Goal: Find specific page/section: Find specific page/section

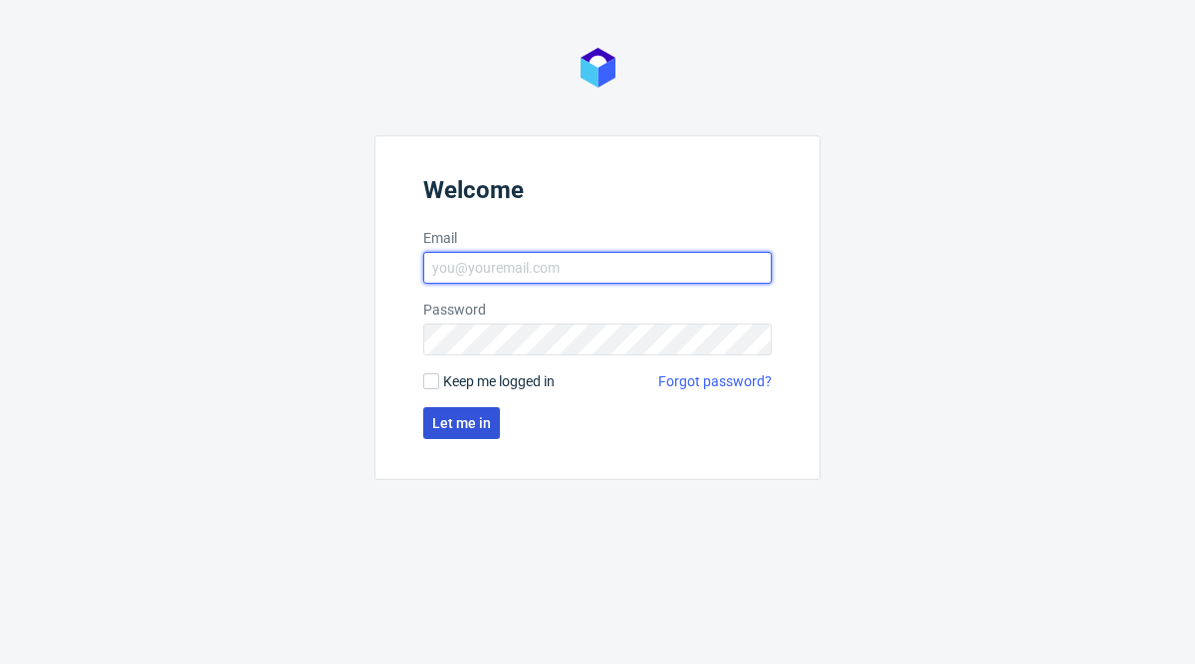
type input "pierre.kuta@packhelp.com"
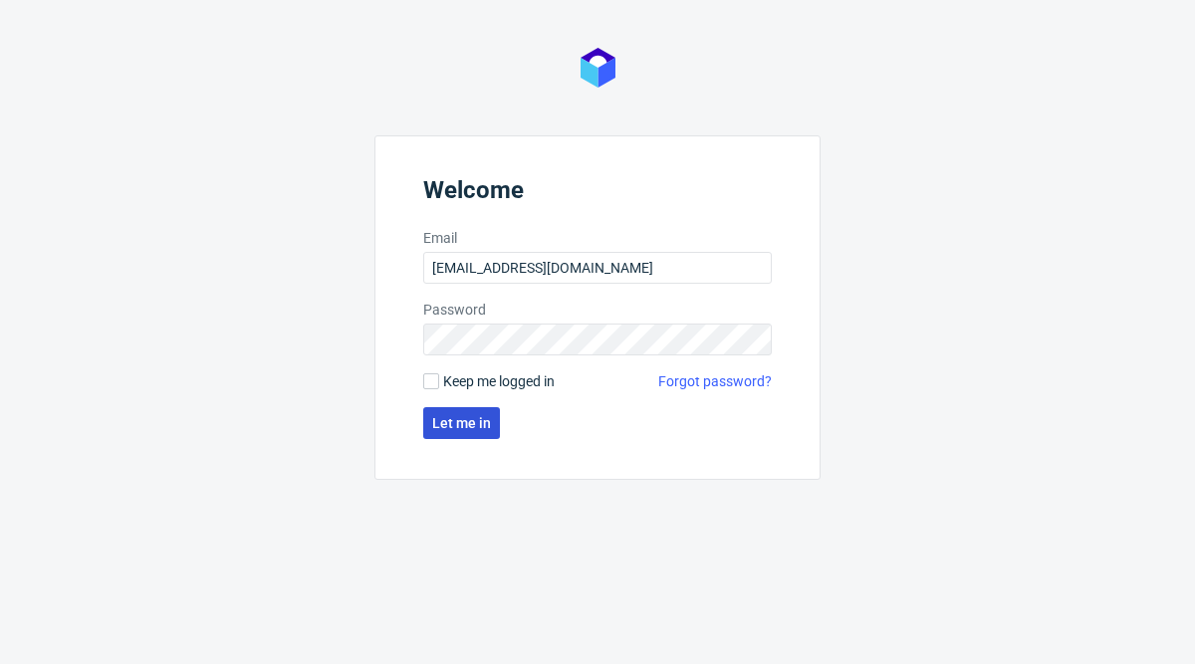
click at [453, 417] on span "Let me in" at bounding box center [461, 423] width 59 height 14
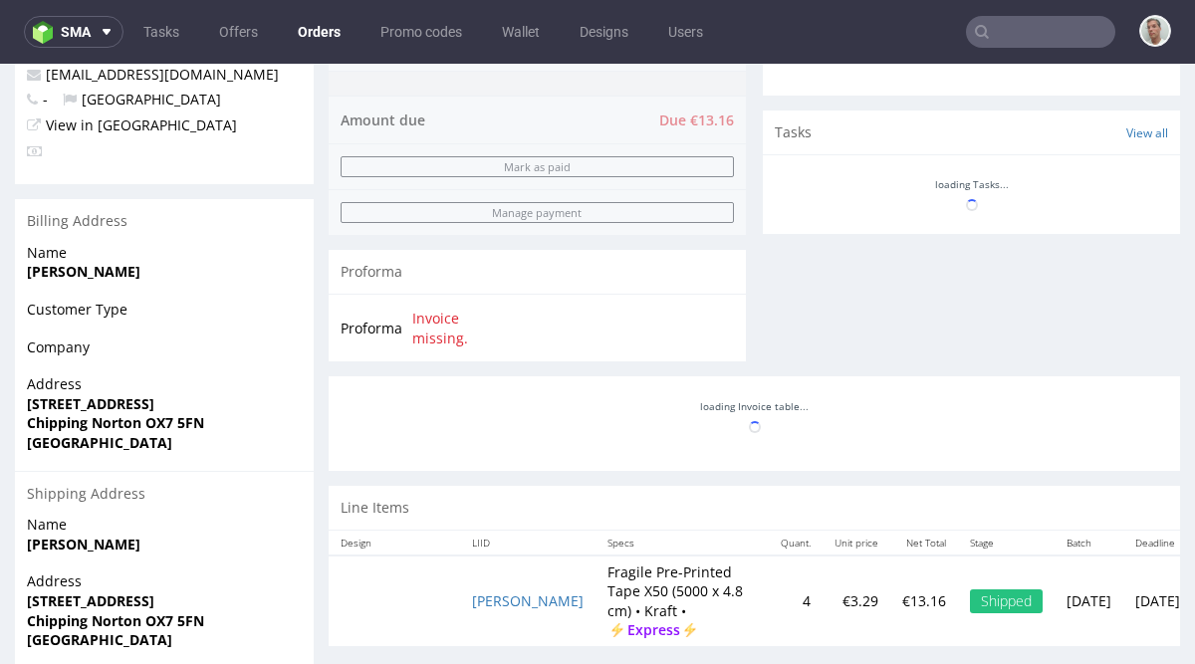
scroll to position [698, 0]
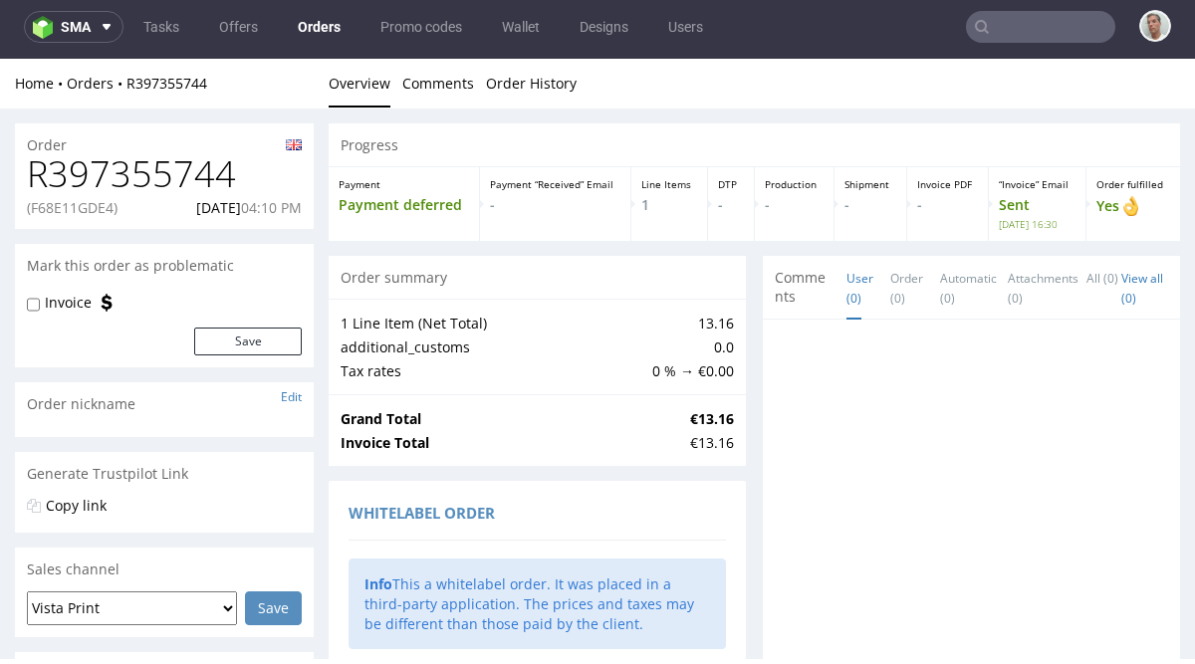
click at [999, 26] on input "text" at bounding box center [1040, 27] width 149 height 32
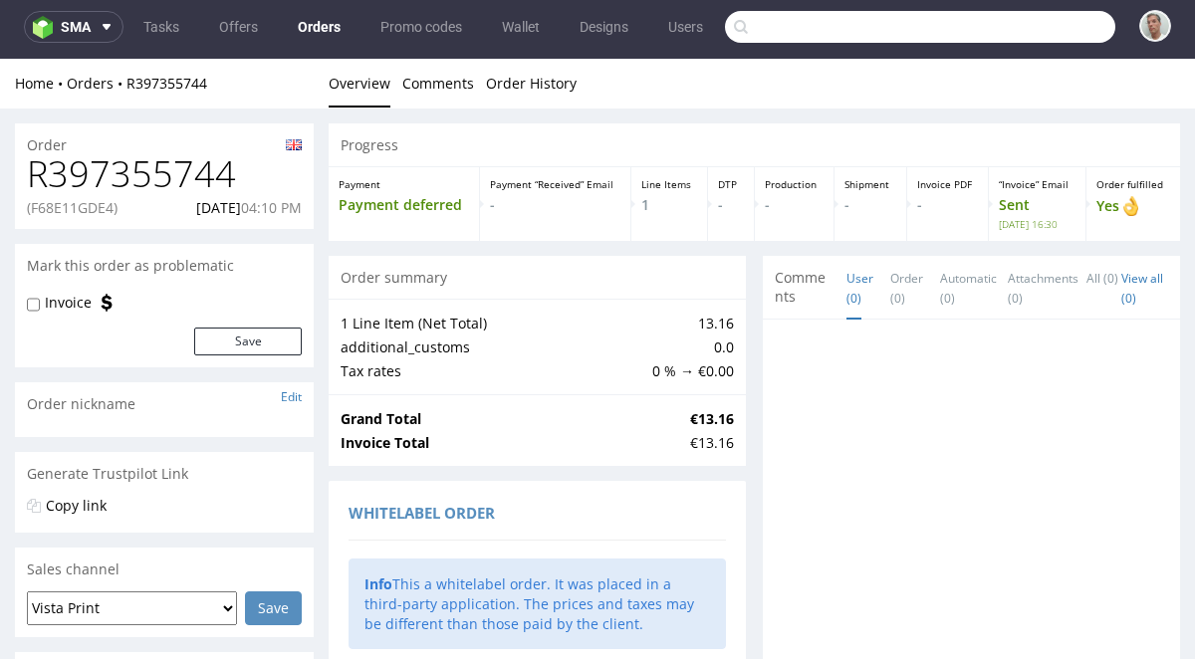
paste input "FGC1EC0E0D"
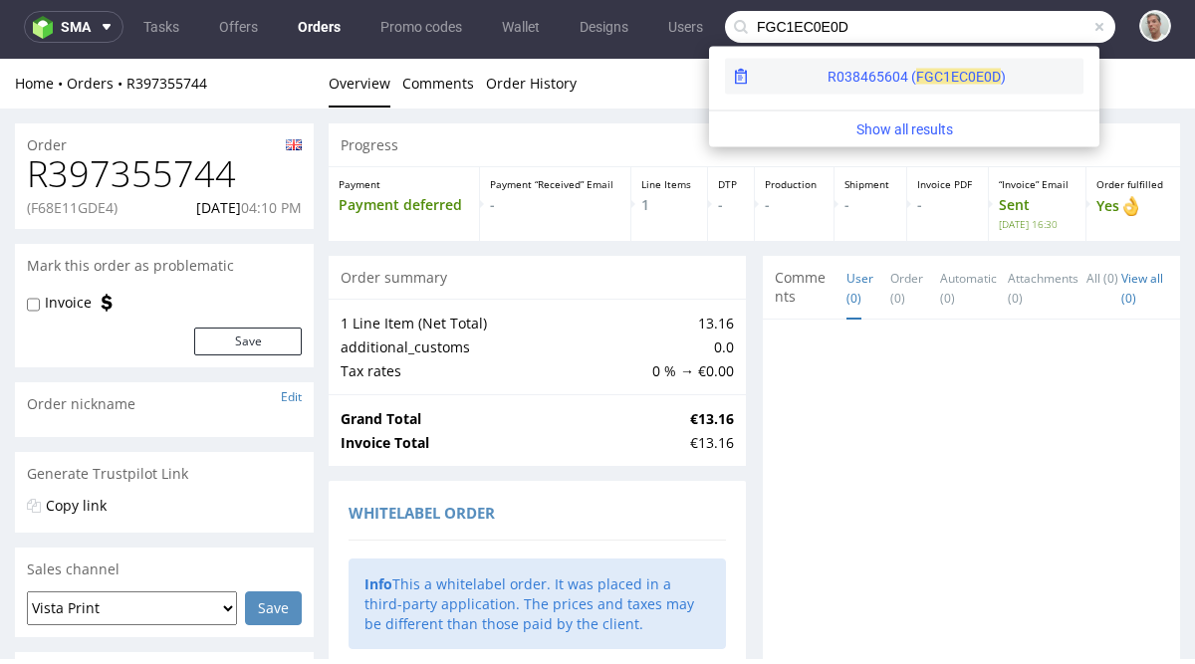
type input "FGC1EC0E0D"
click at [916, 71] on span "FGC1E" at bounding box center [937, 77] width 43 height 16
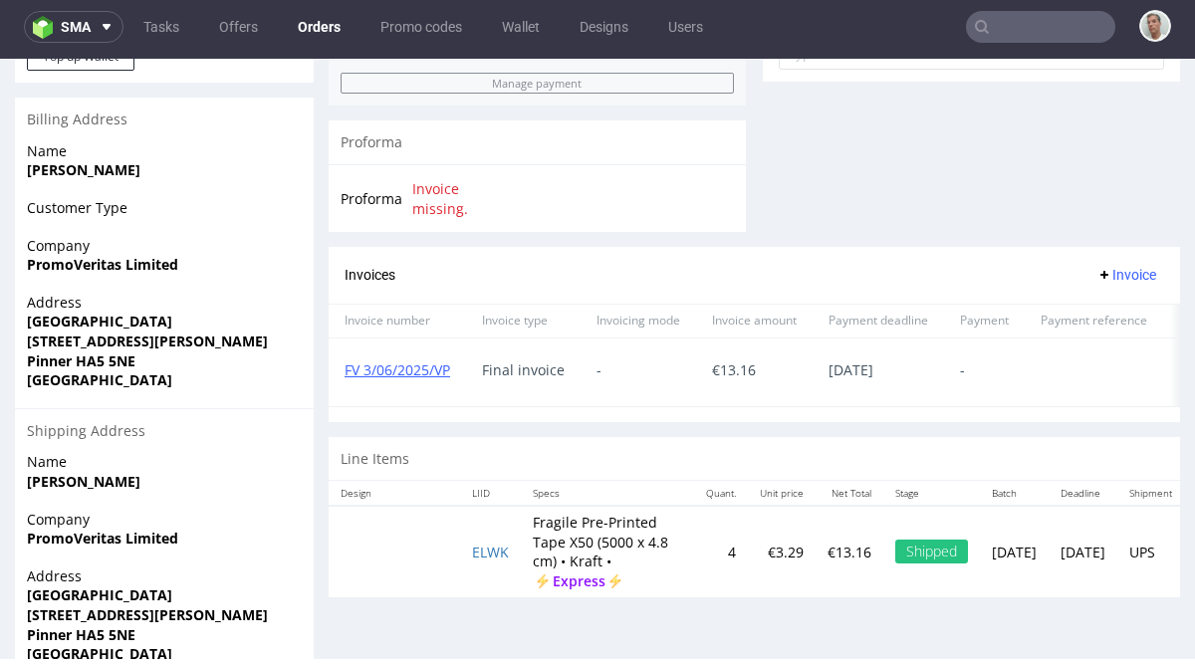
scroll to position [858, 0]
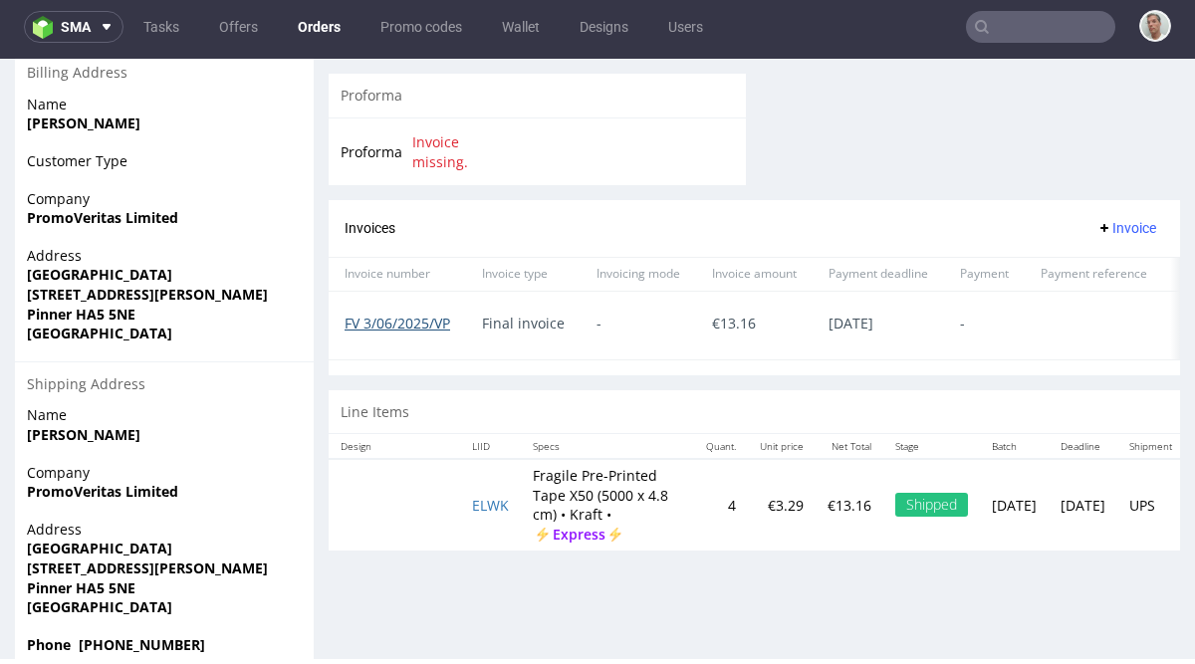
click at [437, 327] on link "FV 3/06/2025/VP" at bounding box center [398, 323] width 106 height 19
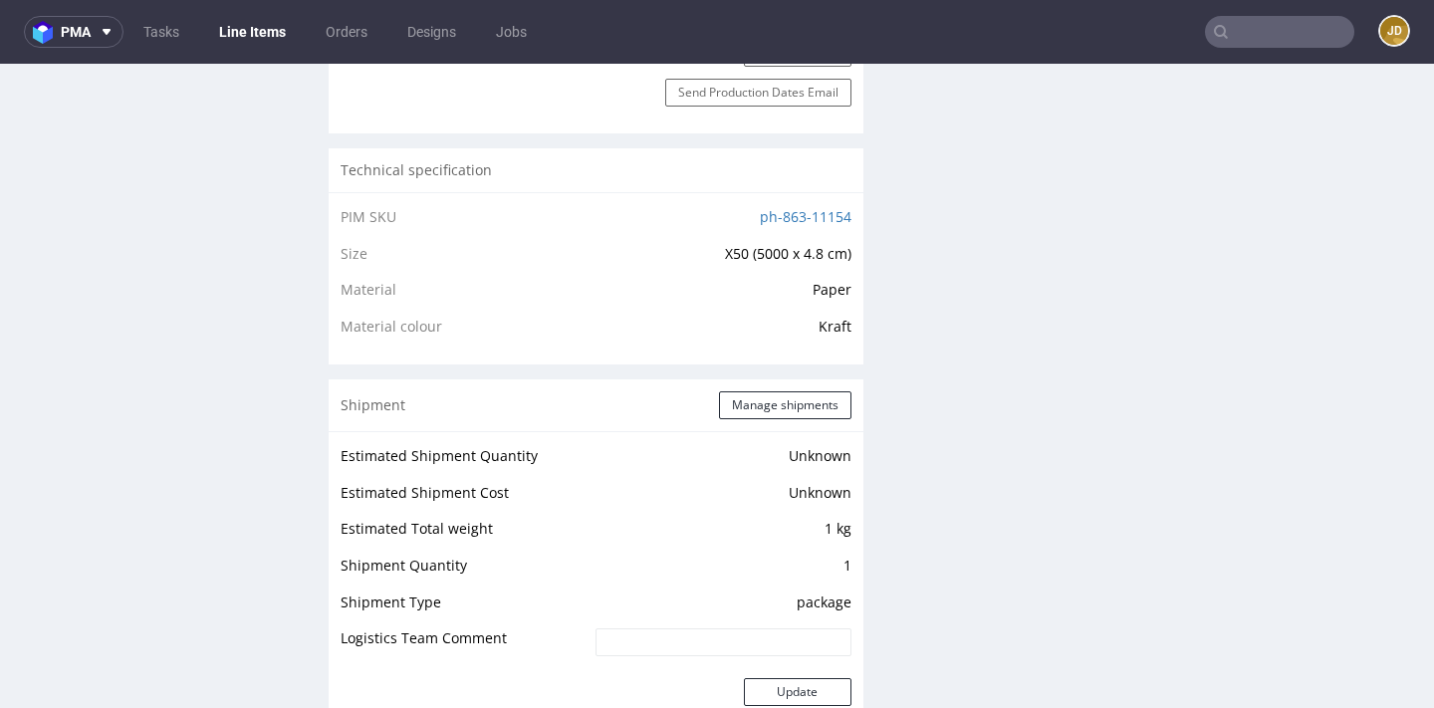
scroll to position [1295, 0]
drag, startPoint x: 745, startPoint y: 212, endPoint x: 830, endPoint y: 219, distance: 85.9
click at [830, 219] on td "ph-863-11154" at bounding box center [698, 224] width 307 height 37
click at [830, 219] on link "ph-863-11154" at bounding box center [806, 217] width 92 height 19
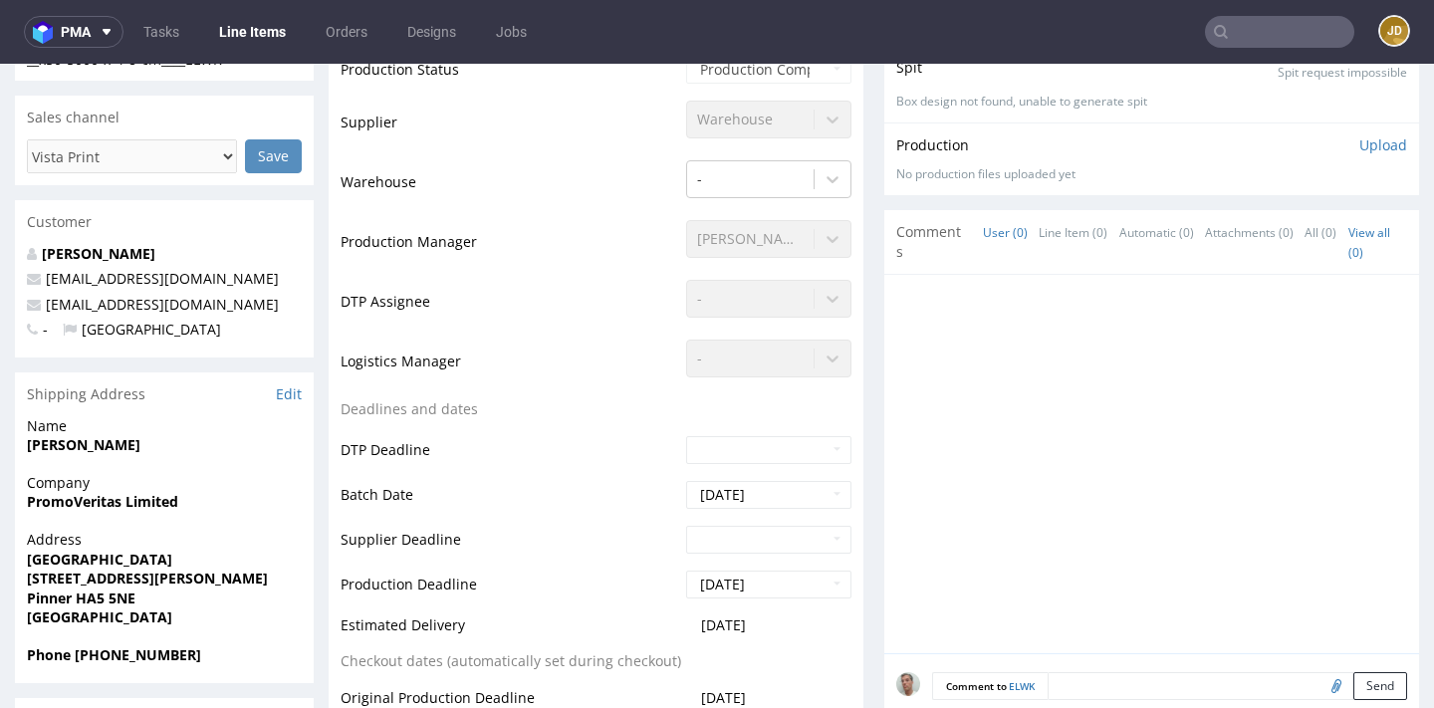
scroll to position [0, 0]
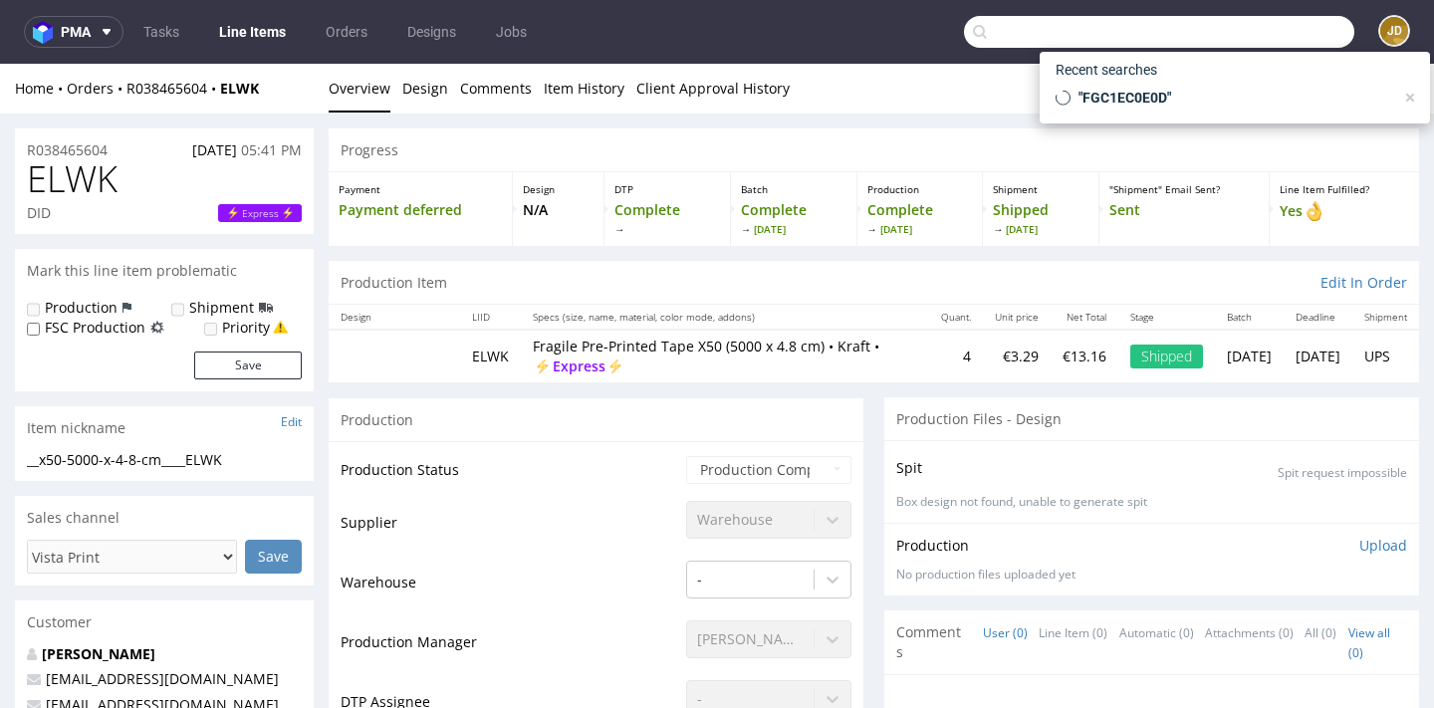
click at [1194, 33] on input "text" at bounding box center [1159, 32] width 390 height 32
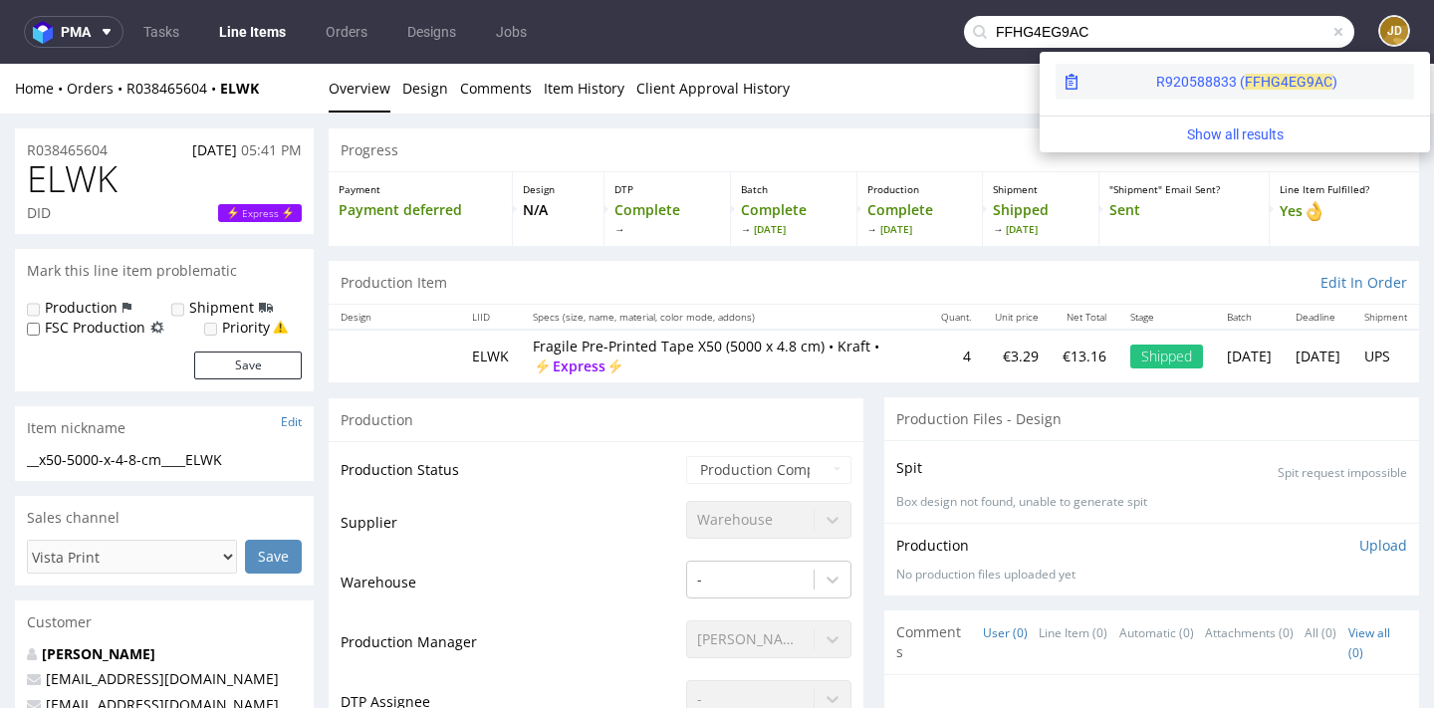
type input "FFHG4EG9AC"
click at [1194, 72] on div "EG9AC )" at bounding box center [1312, 82] width 49 height 20
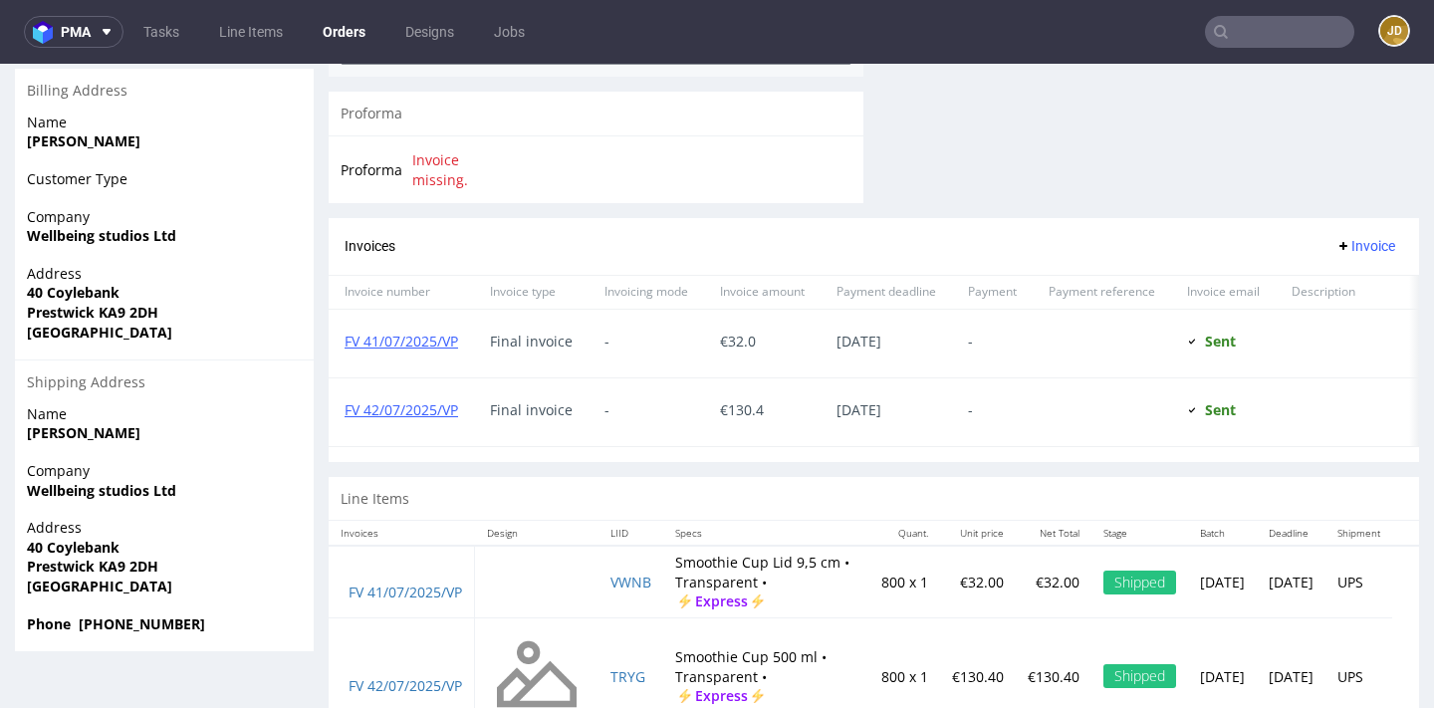
scroll to position [892, 0]
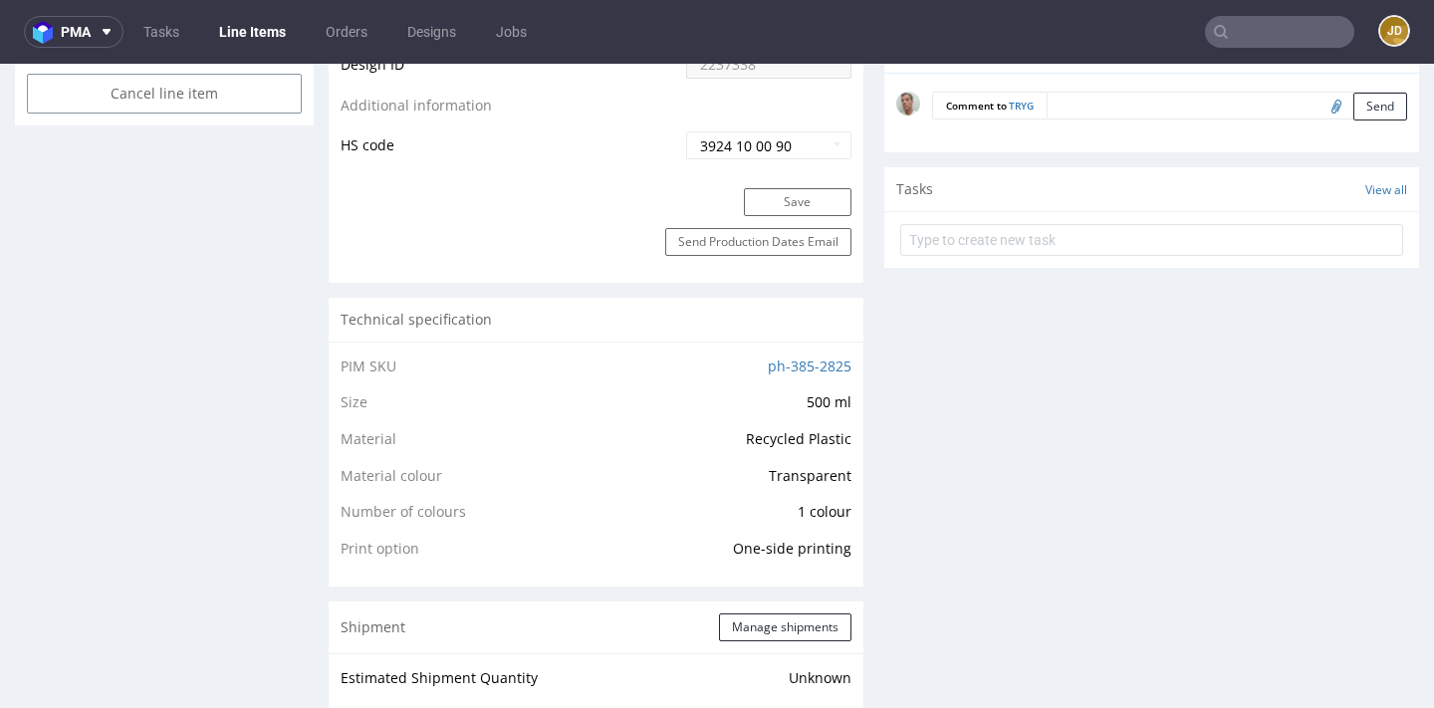
scroll to position [1206, 0]
drag, startPoint x: 720, startPoint y: 367, endPoint x: 840, endPoint y: 373, distance: 120.6
click at [840, 373] on td "ph-385-2825" at bounding box center [698, 374] width 307 height 37
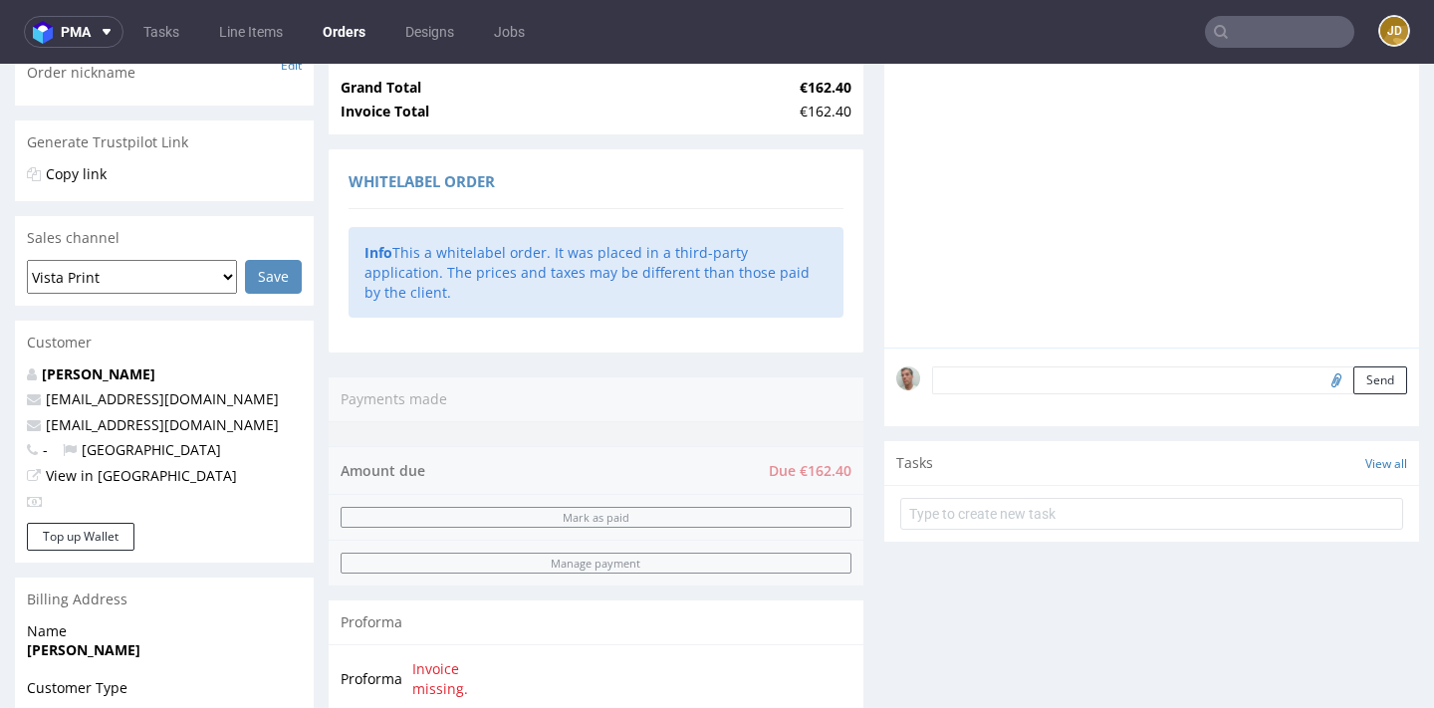
scroll to position [892, 0]
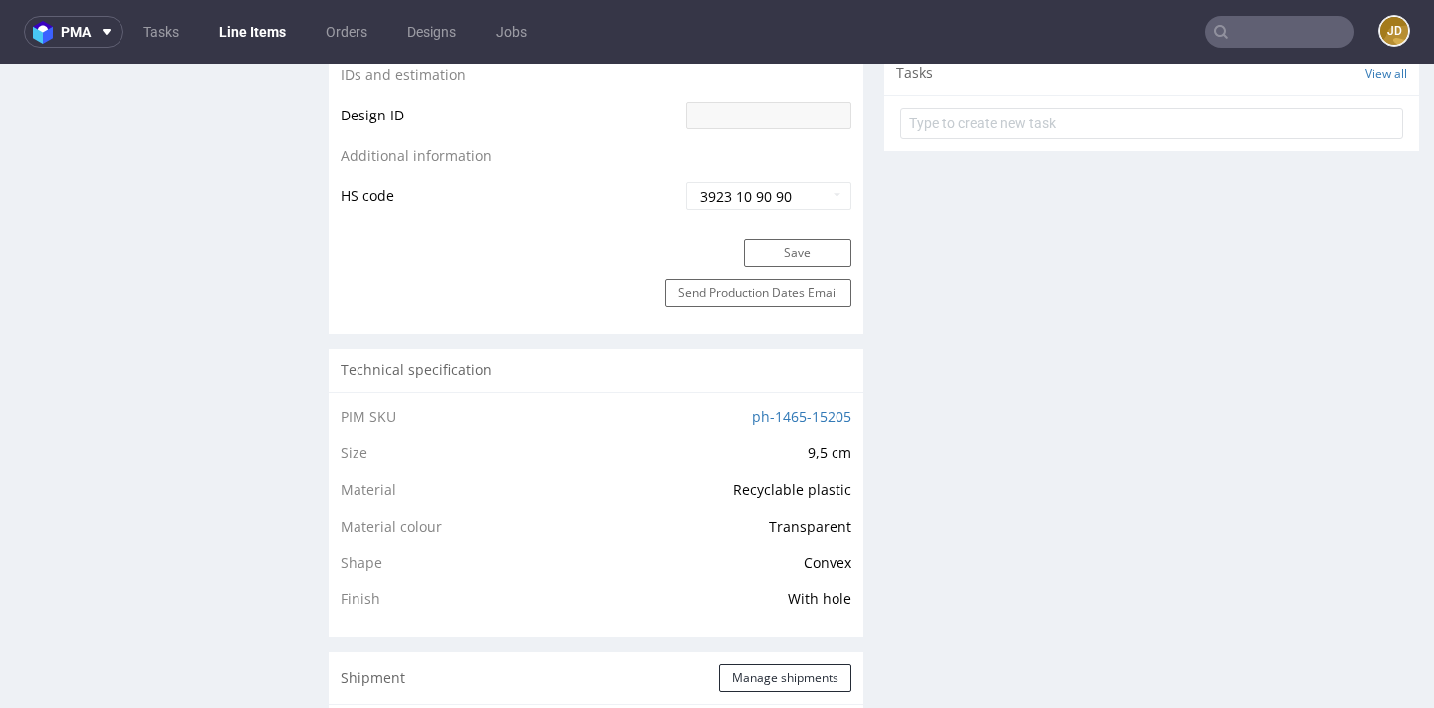
scroll to position [1082, 0]
click at [752, 425] on link "ph-1465-15205" at bounding box center [802, 415] width 100 height 19
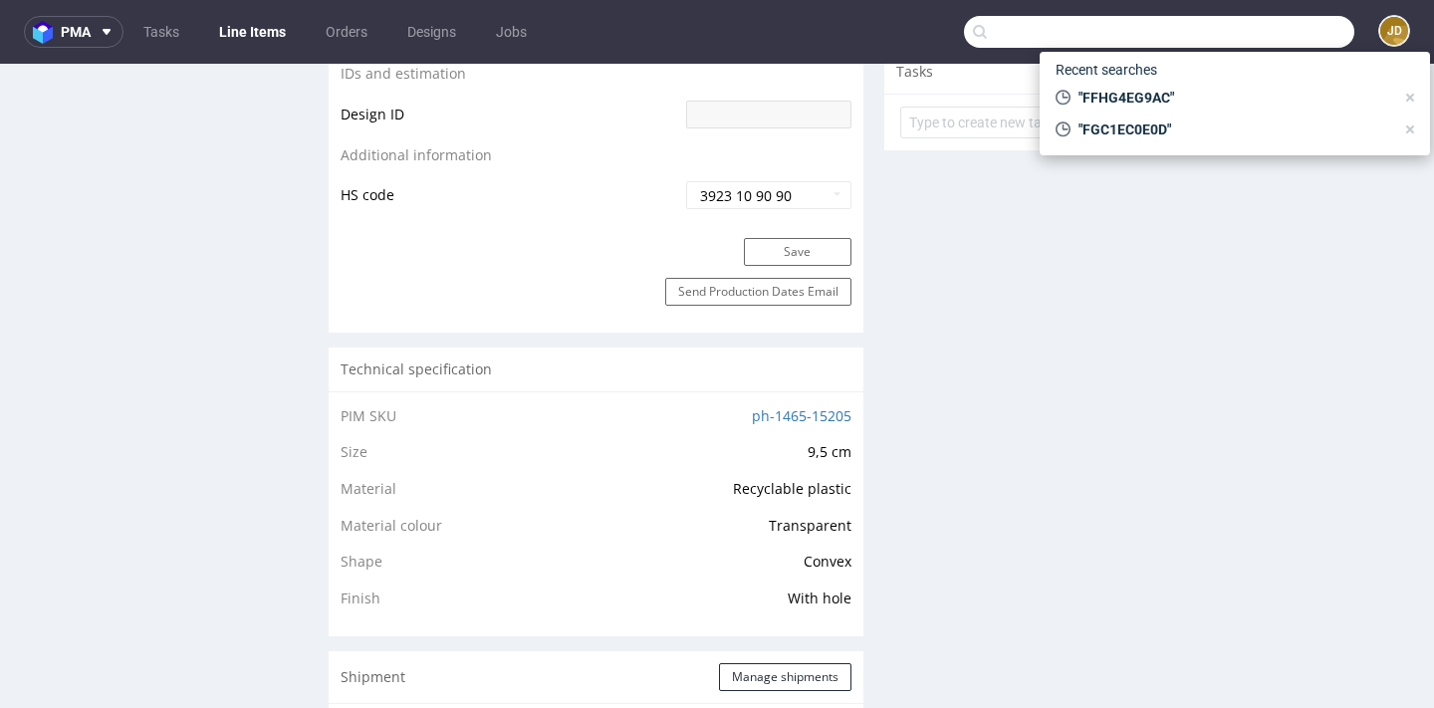
click at [1194, 24] on input "text" at bounding box center [1159, 32] width 390 height 32
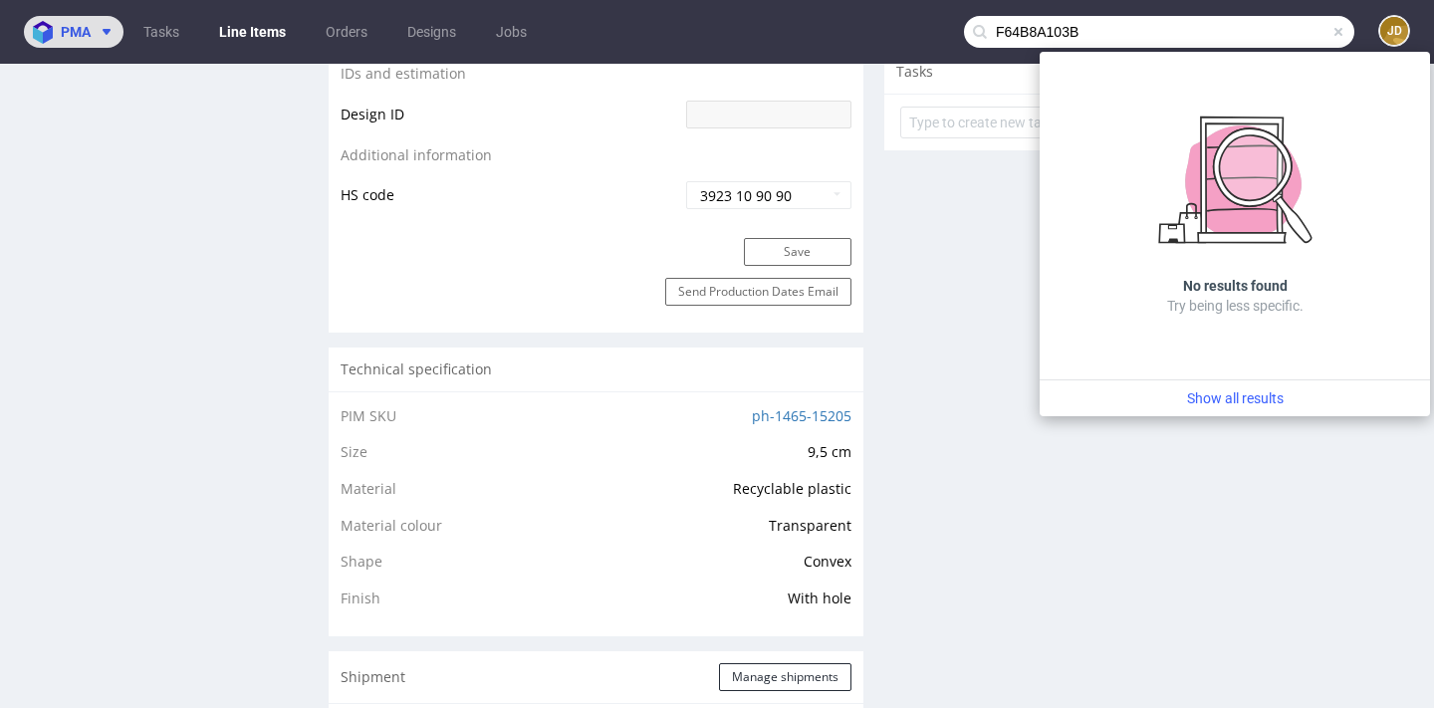
click at [84, 37] on span "pma" at bounding box center [76, 32] width 30 height 14
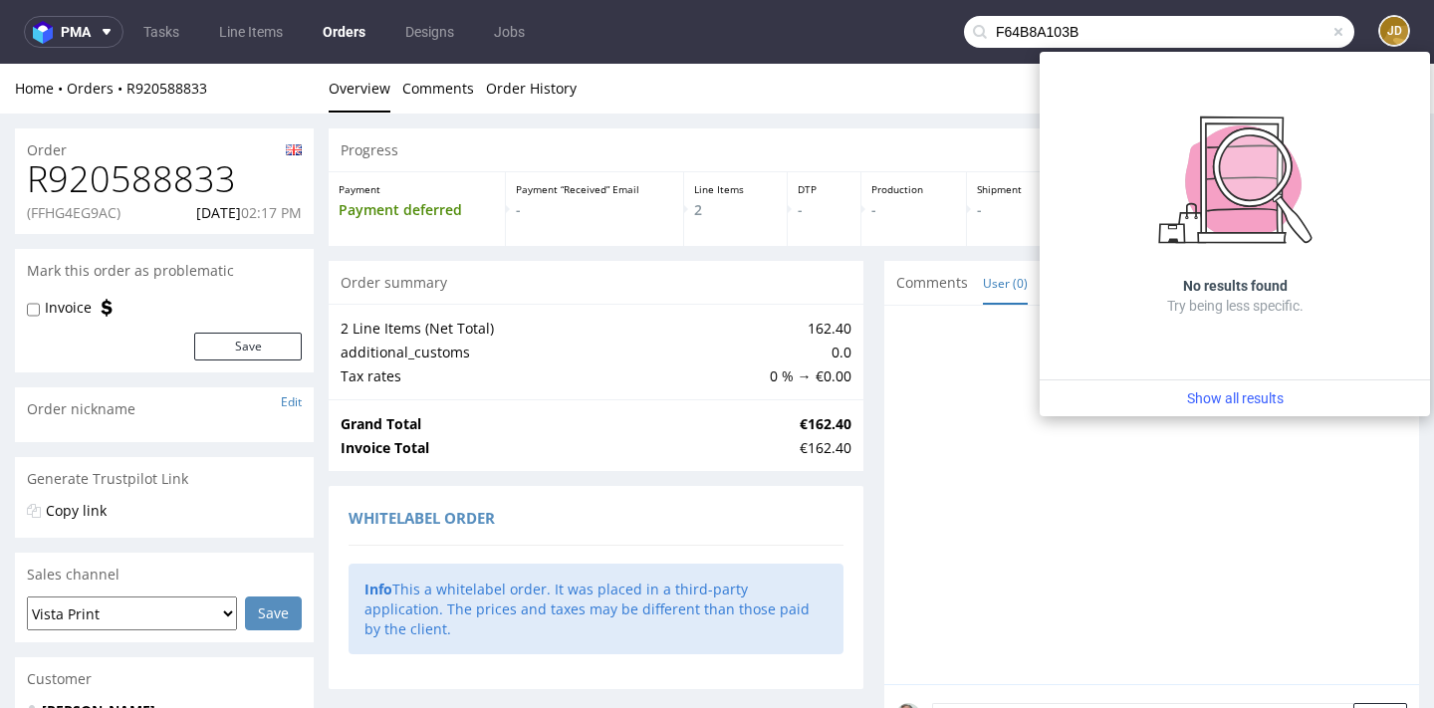
click at [1097, 36] on input "F64B8A103B" at bounding box center [1159, 32] width 390 height 32
paste input "text"
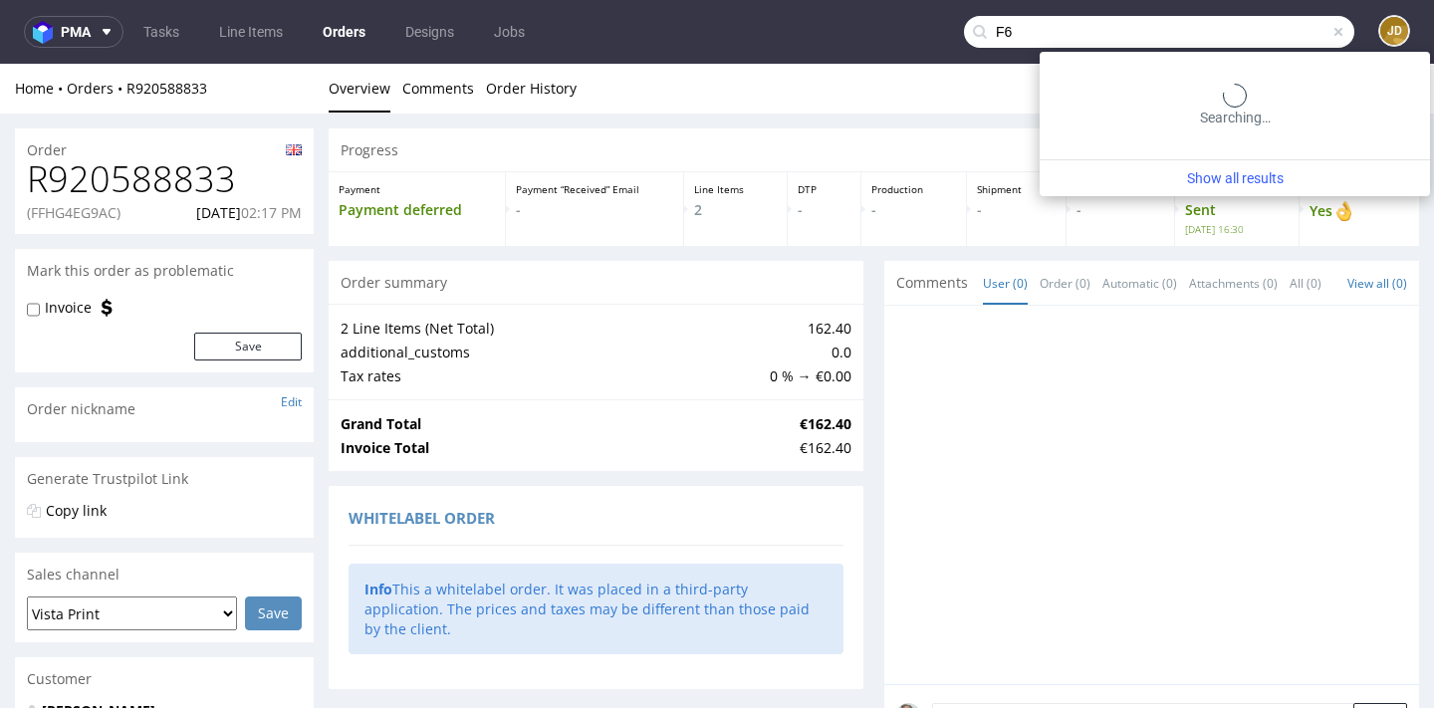
type input "F"
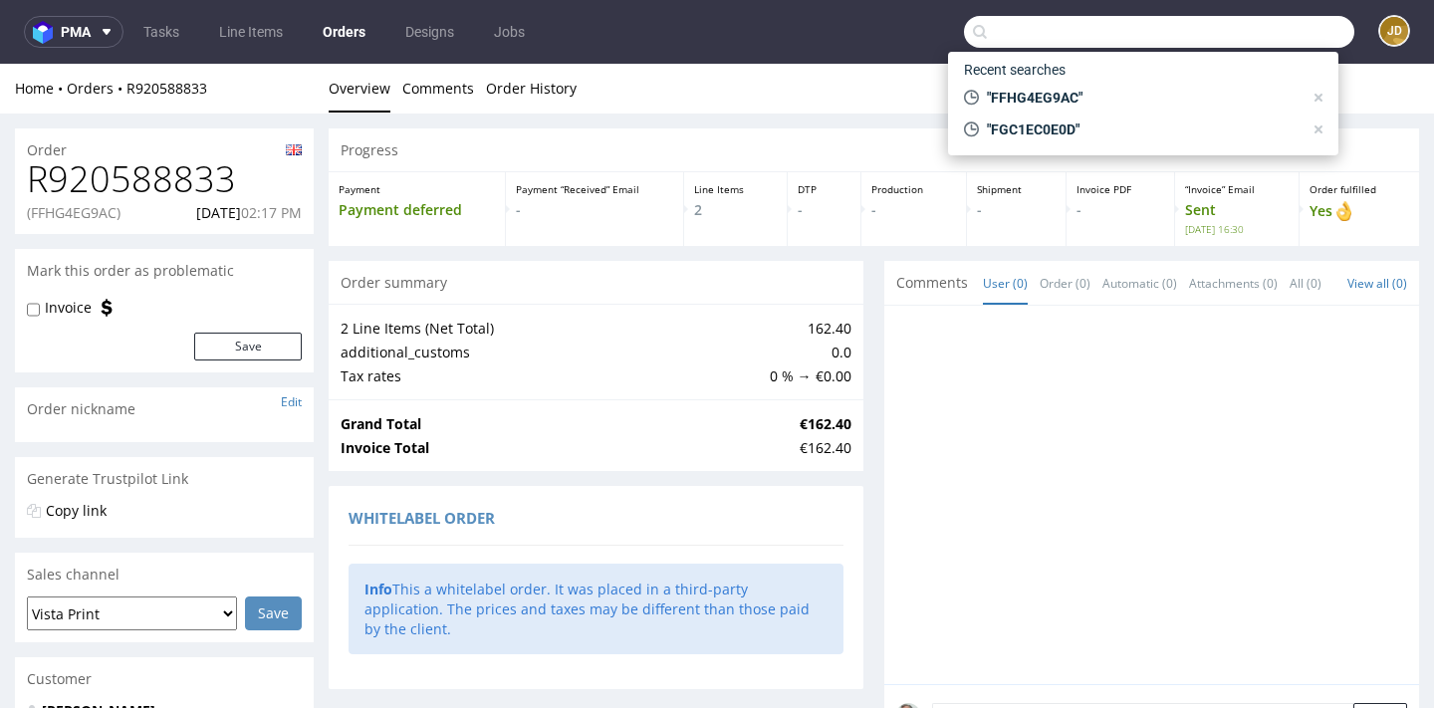
paste input "F64B8A103B"
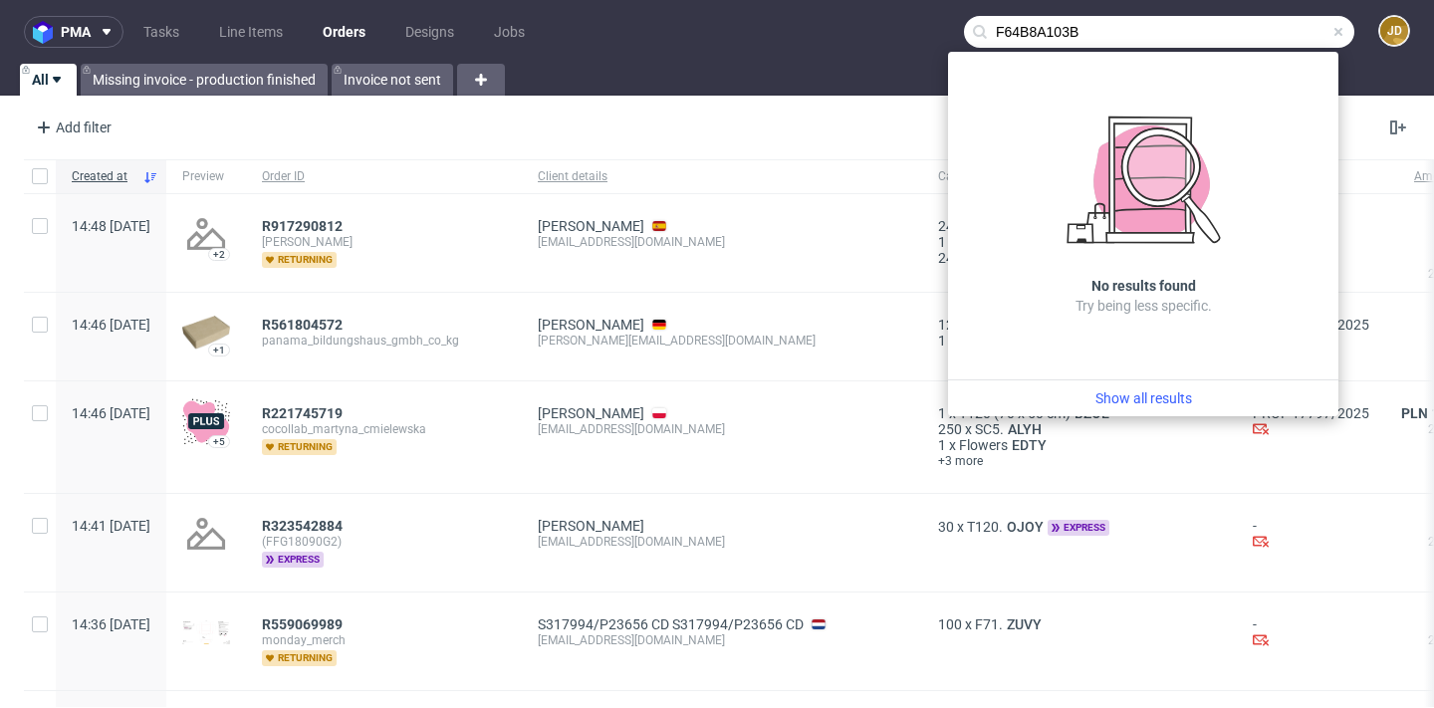
click at [1142, 32] on input "F64B8A103B" at bounding box center [1159, 32] width 390 height 32
paste input "text"
type input "F64B8A103B"
click at [1194, 31] on span at bounding box center [1338, 32] width 16 height 16
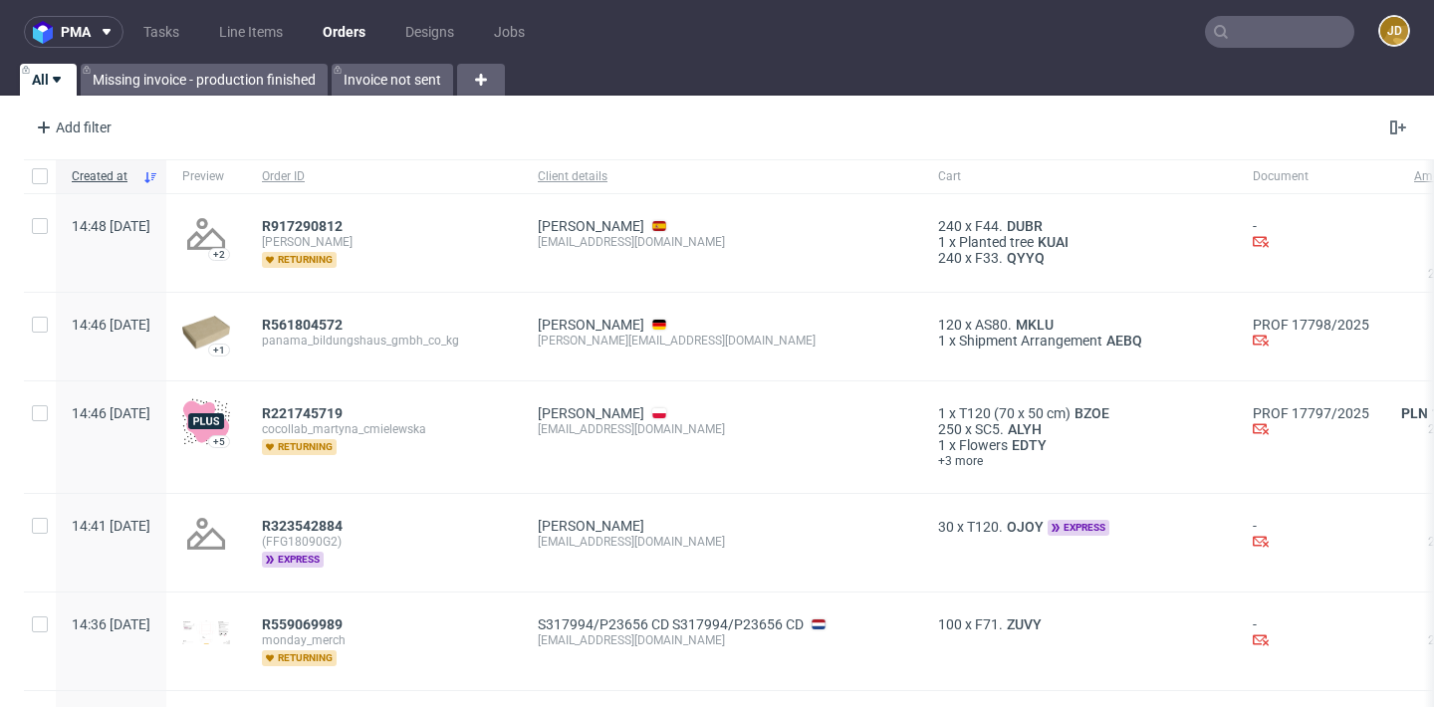
click at [334, 23] on link "Orders" at bounding box center [344, 32] width 67 height 32
click at [1194, 25] on input "text" at bounding box center [1279, 32] width 149 height 32
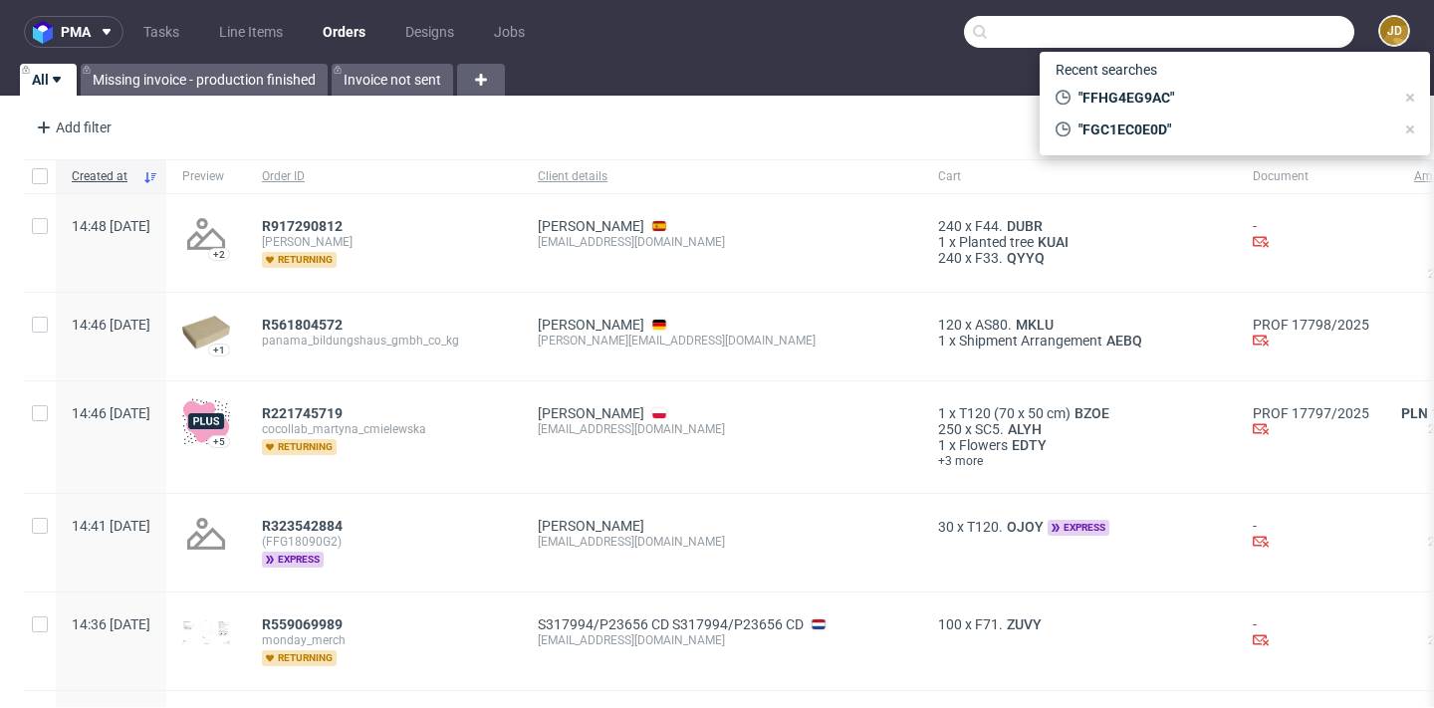
paste input "F64B8A103B"
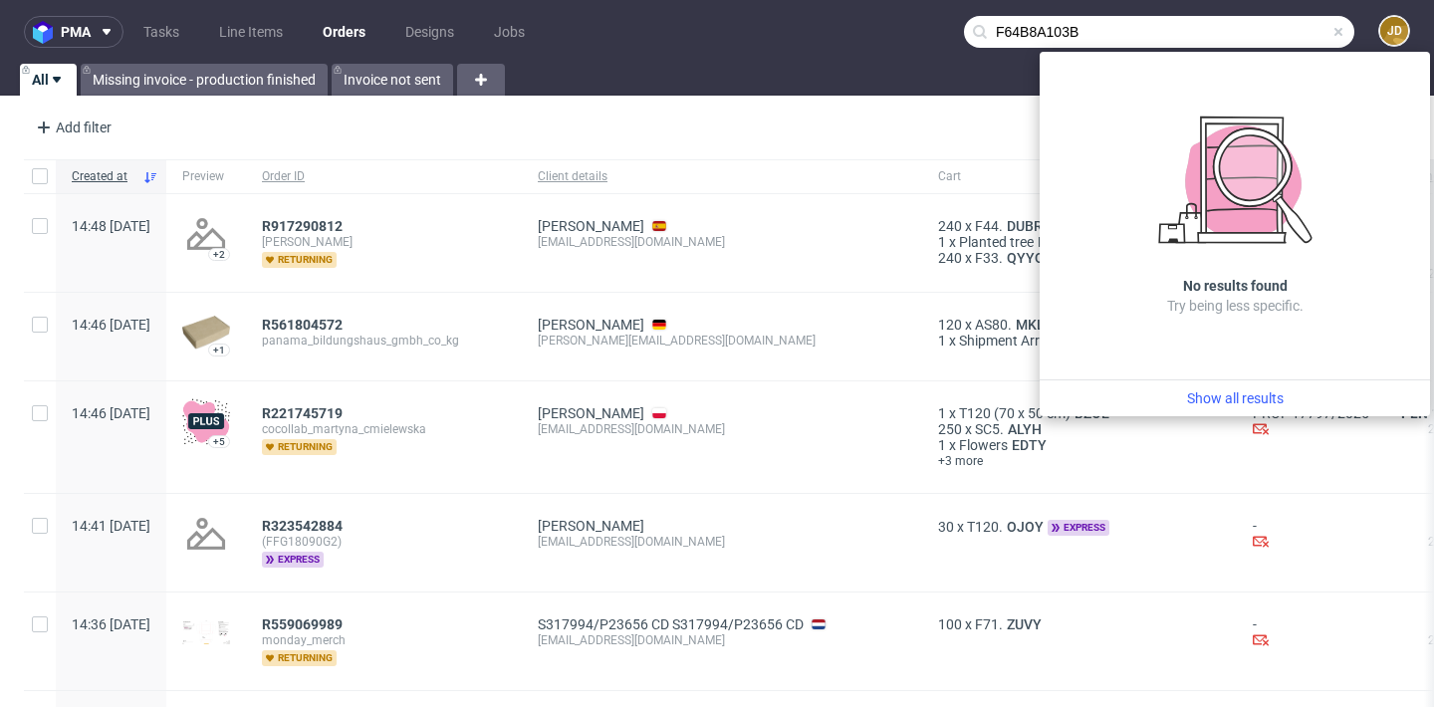
type input "F64B8A103B"
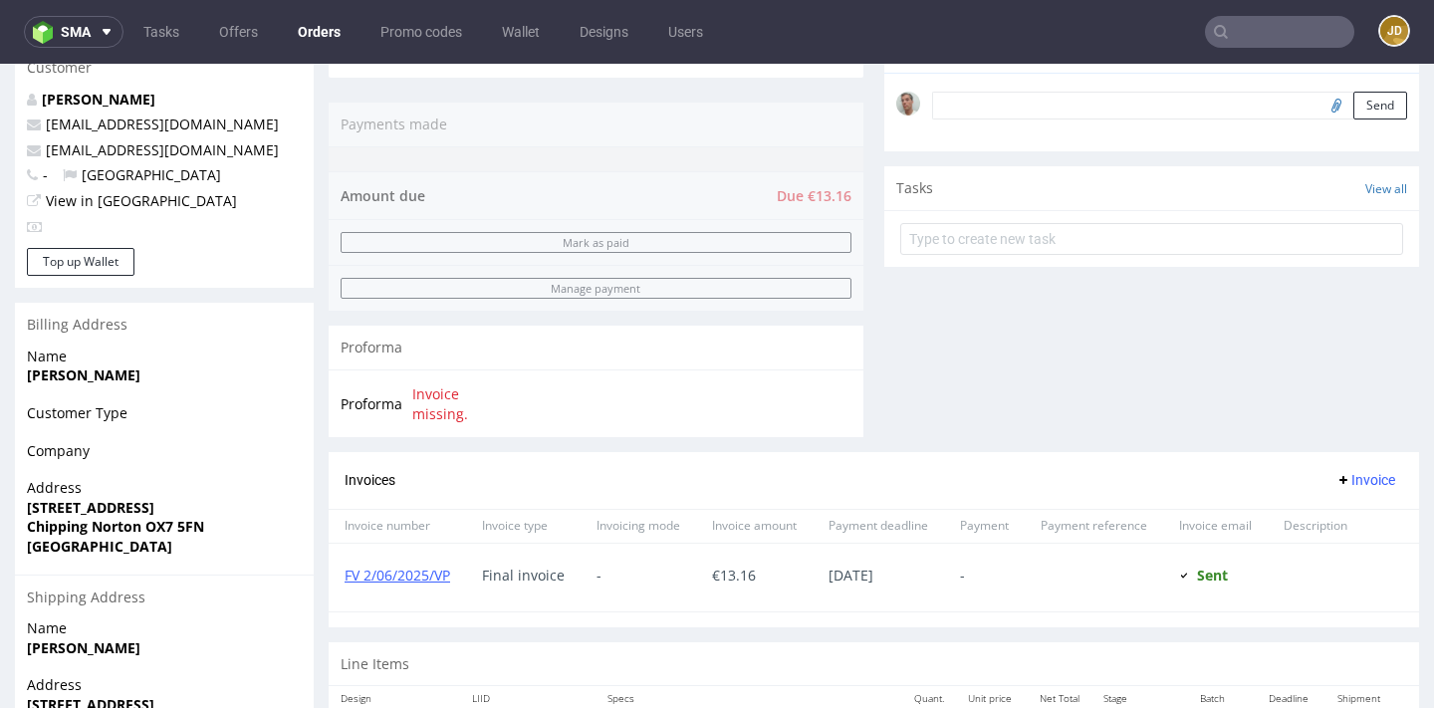
scroll to position [729, 0]
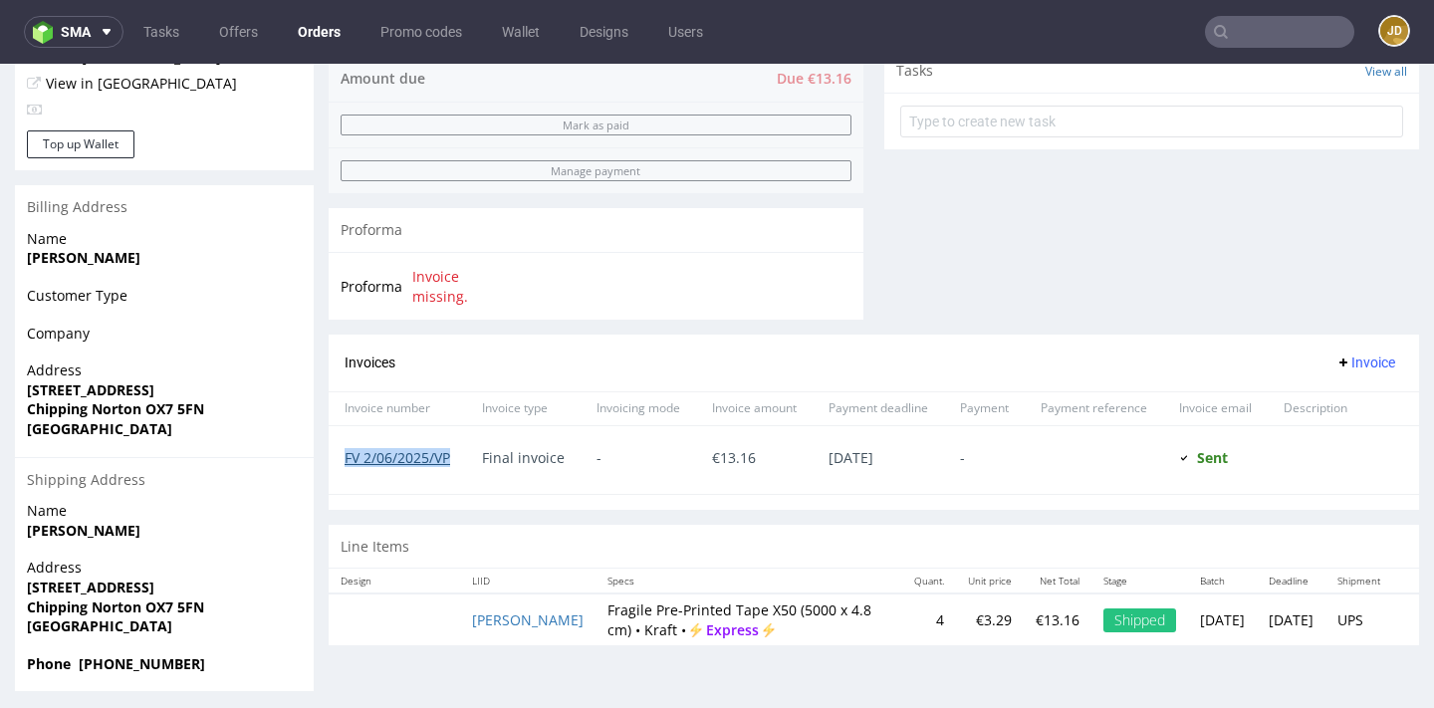
drag, startPoint x: 470, startPoint y: 443, endPoint x: 346, endPoint y: 439, distance: 124.5
click at [346, 439] on div "FV 2/06/2025/VP" at bounding box center [397, 460] width 137 height 68
copy link "FV 2/06/2025/VP"
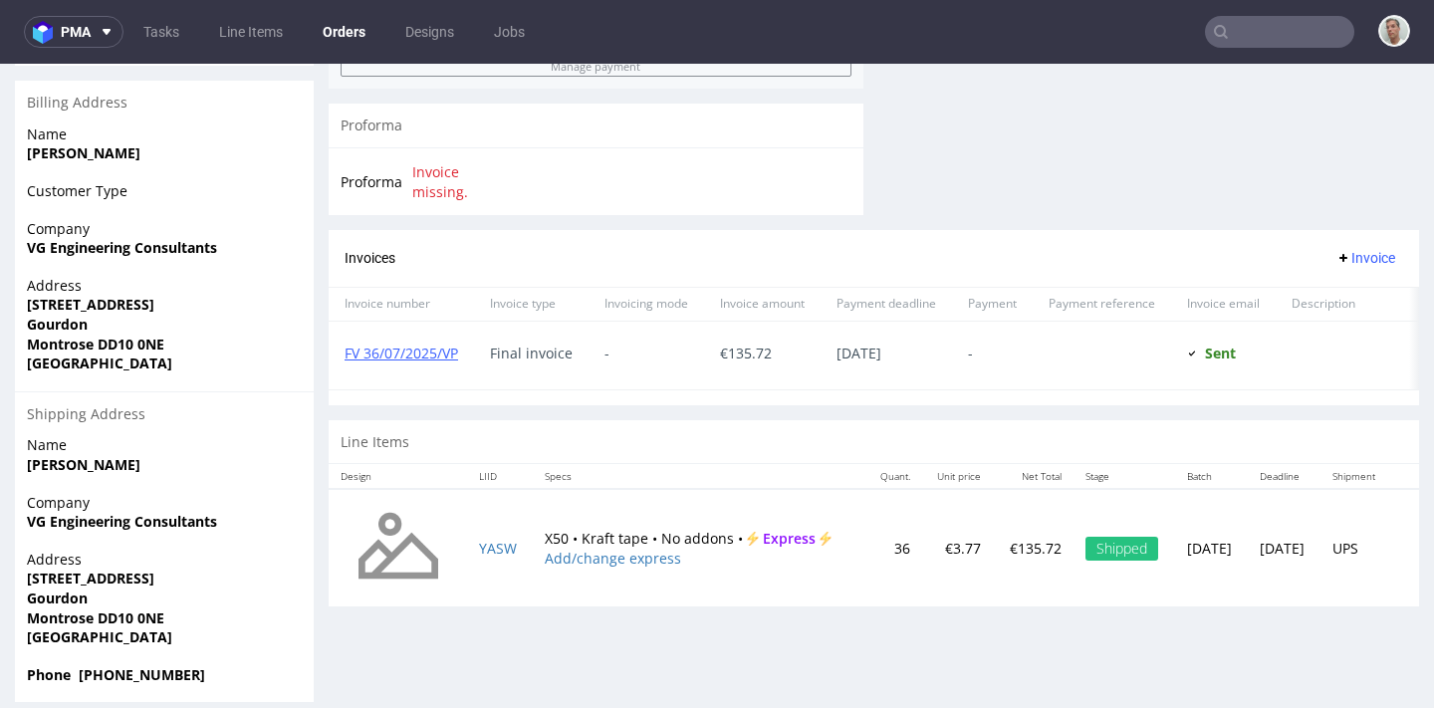
scroll to position [852, 0]
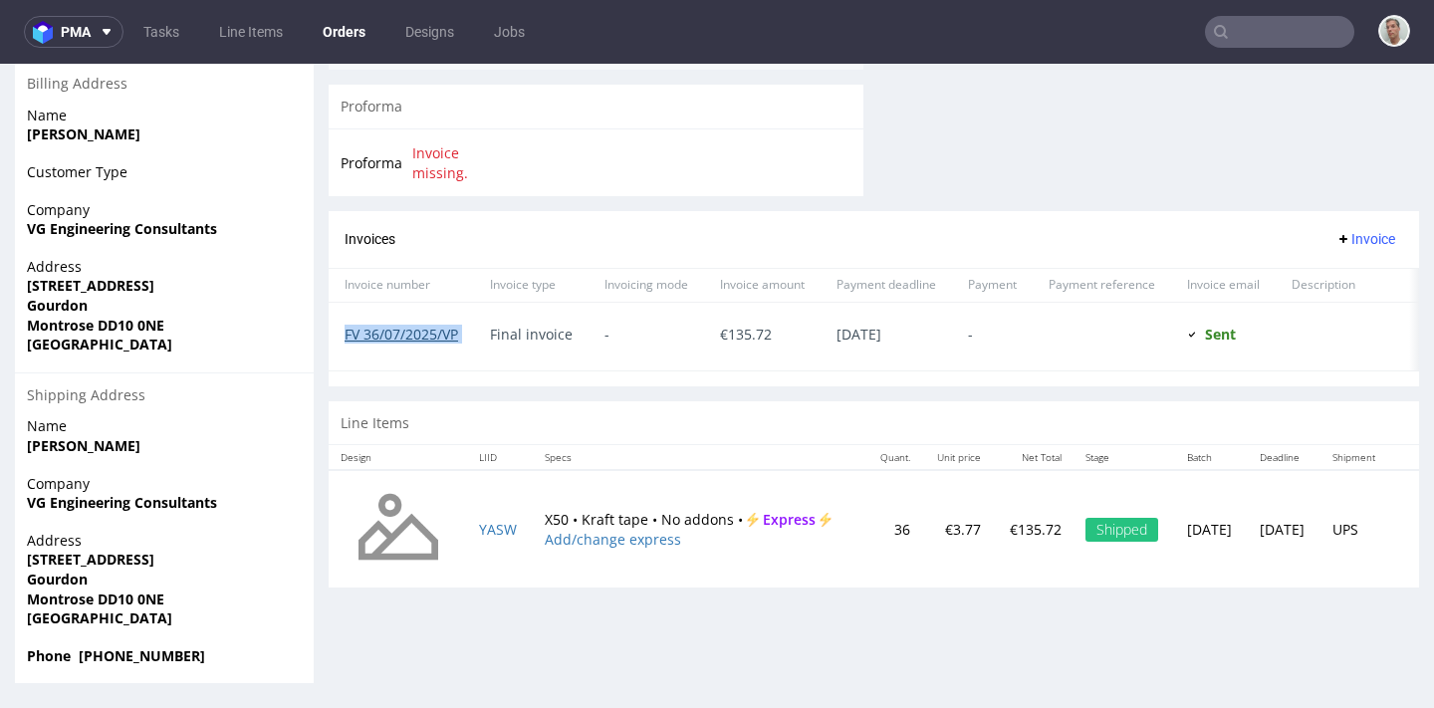
drag, startPoint x: 479, startPoint y: 315, endPoint x: 345, endPoint y: 318, distance: 134.5
click at [345, 318] on div "FV 36/07/2025/VP Final invoice - € 135.72 15.09.2025 - Sent Sent at 13.08.2025" at bounding box center [874, 336] width 1090 height 69
copy link "FV 36/07/2025/VP"
click at [1296, 30] on input "text" at bounding box center [1279, 32] width 149 height 32
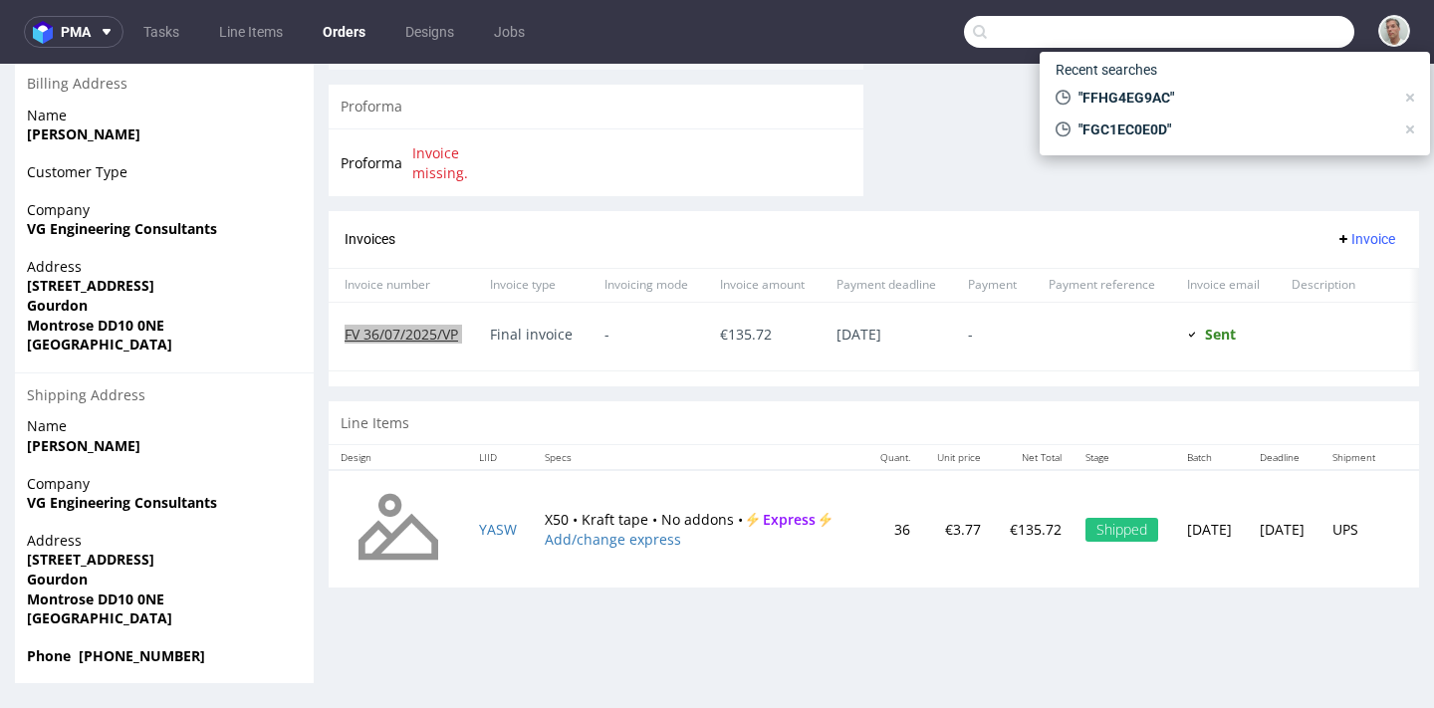
paste input "FBAB66AG05"
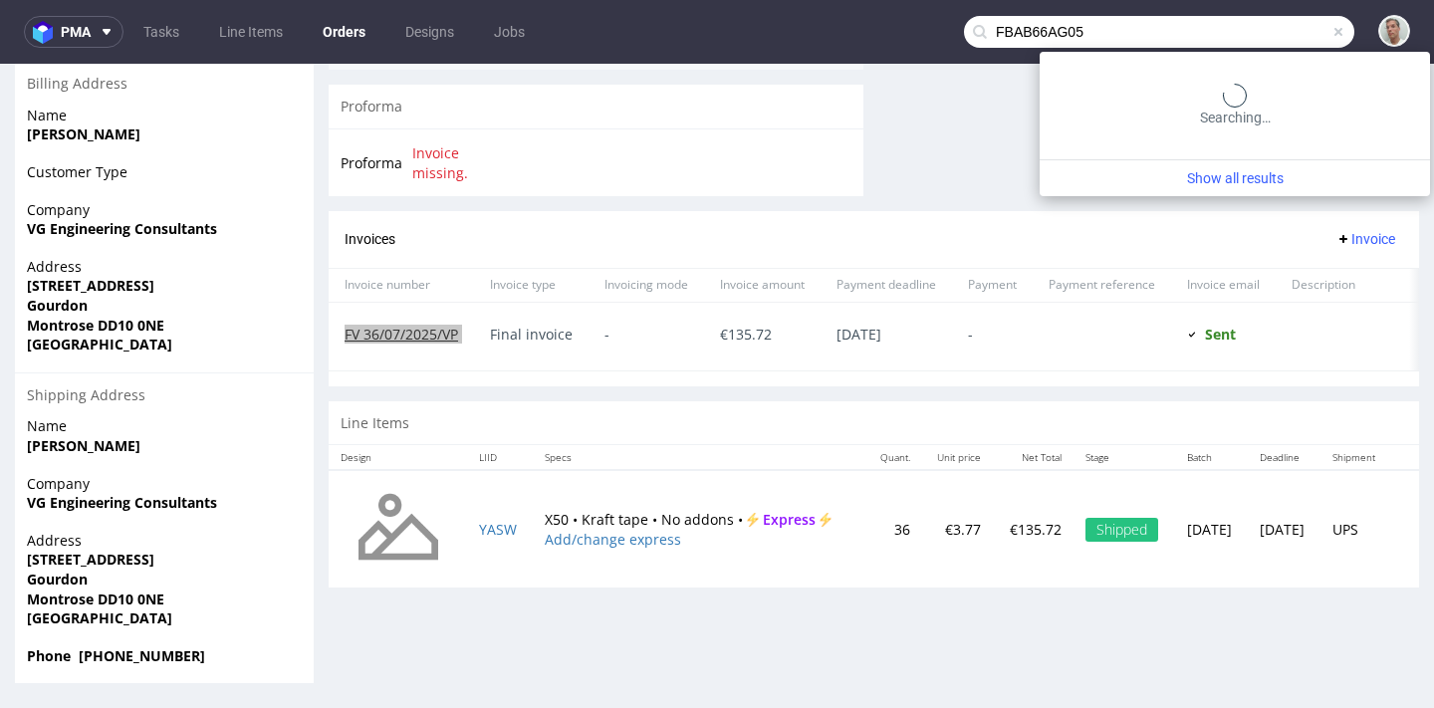
type input "FBAB66AG05"
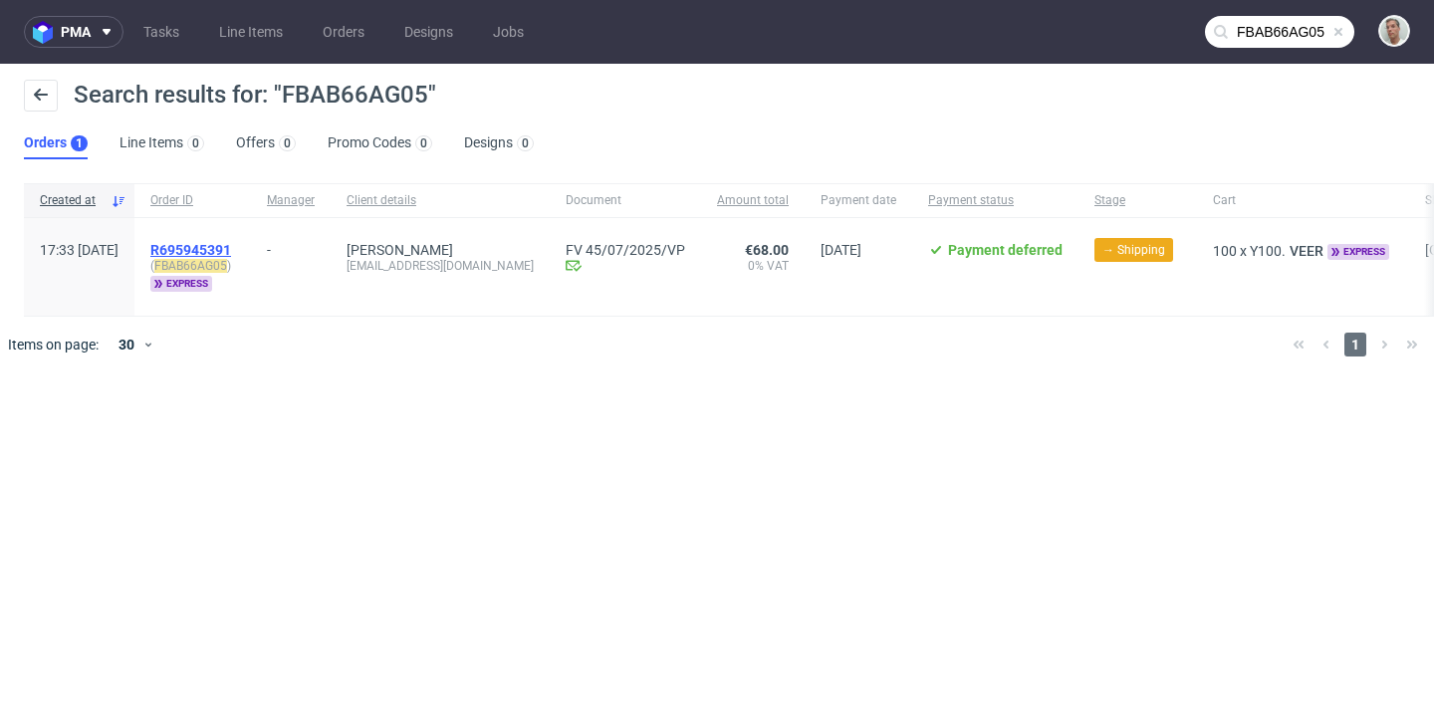
click at [230, 249] on span "R695945391" at bounding box center [190, 250] width 81 height 16
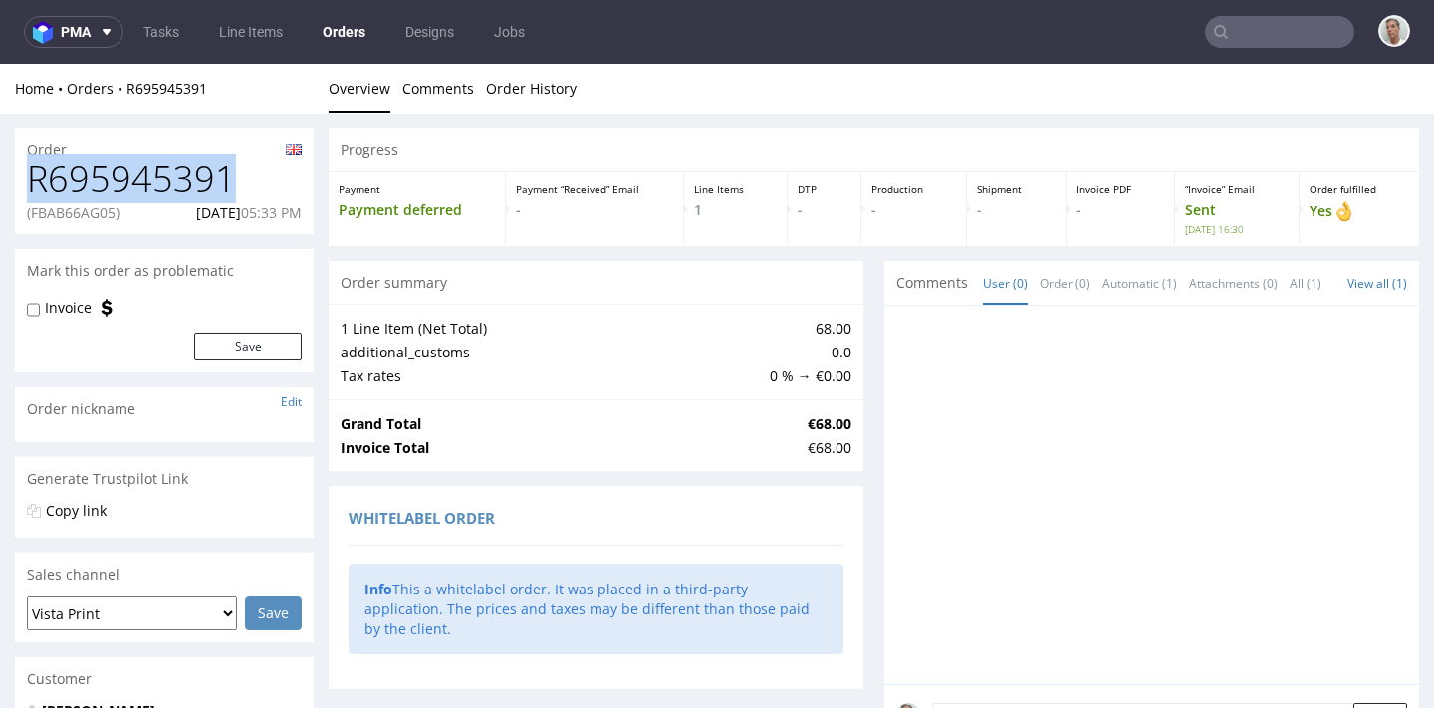
drag, startPoint x: 255, startPoint y: 184, endPoint x: 21, endPoint y: 180, distance: 234.0
click at [21, 180] on div "R695945391 (FBAB66AG05) 08.07.2025 05:33 PM" at bounding box center [164, 196] width 299 height 75
copy h1 "R695945391"
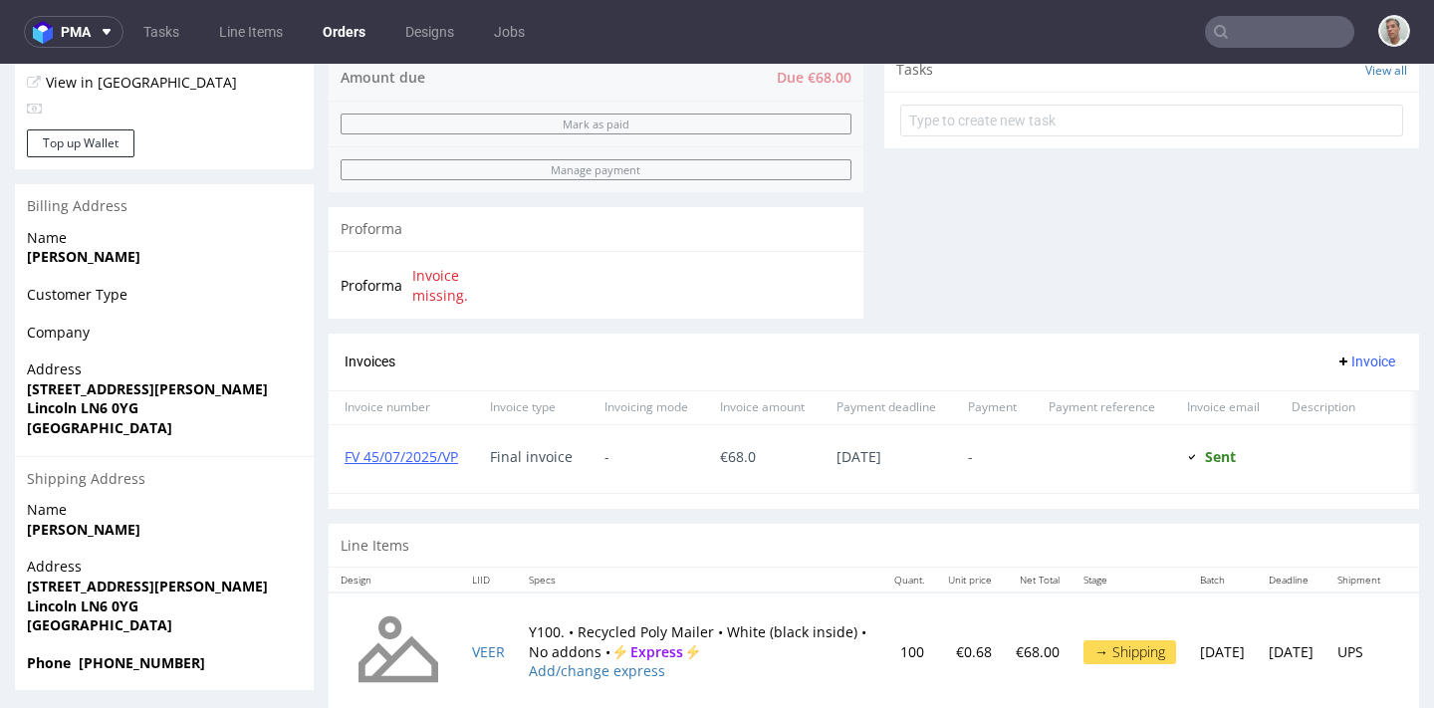
scroll to position [752, 0]
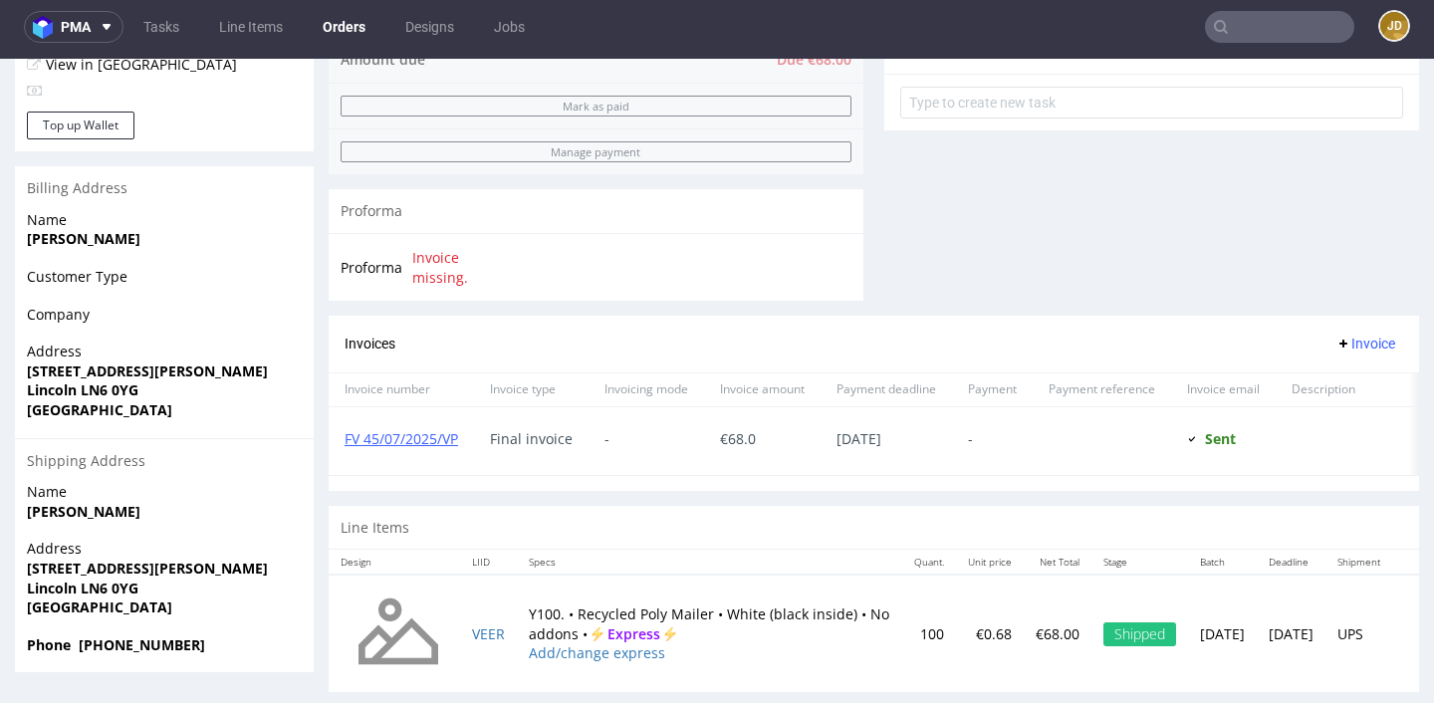
scroll to position [752, 0]
